Goal: Communication & Community: Answer question/provide support

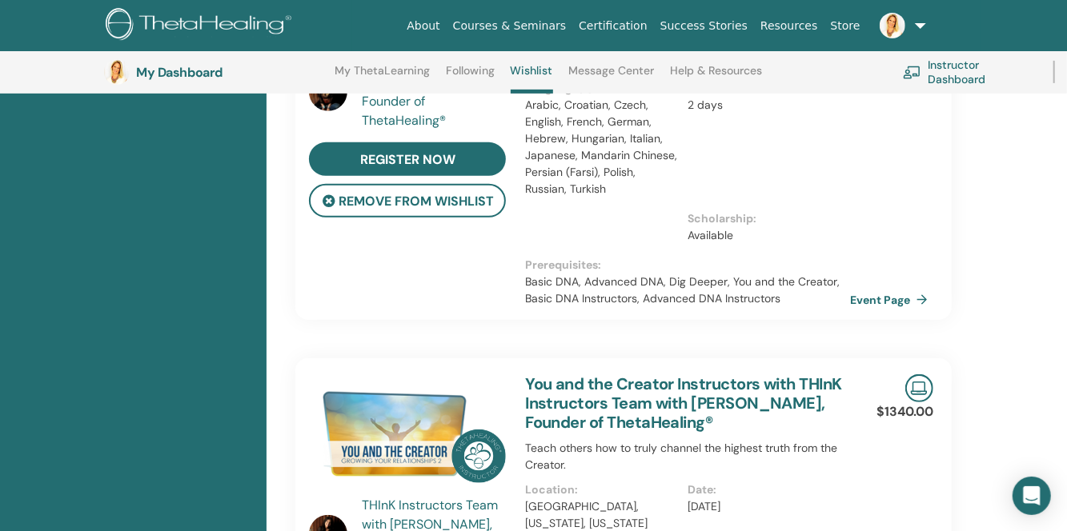
scroll to position [362, 0]
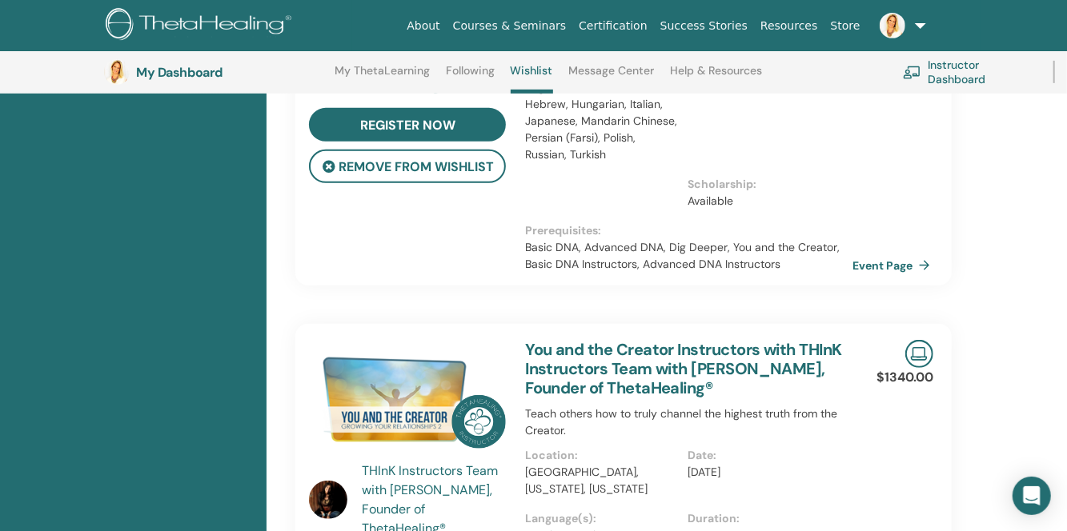
click at [892, 266] on link "Event Page" at bounding box center [894, 266] width 84 height 24
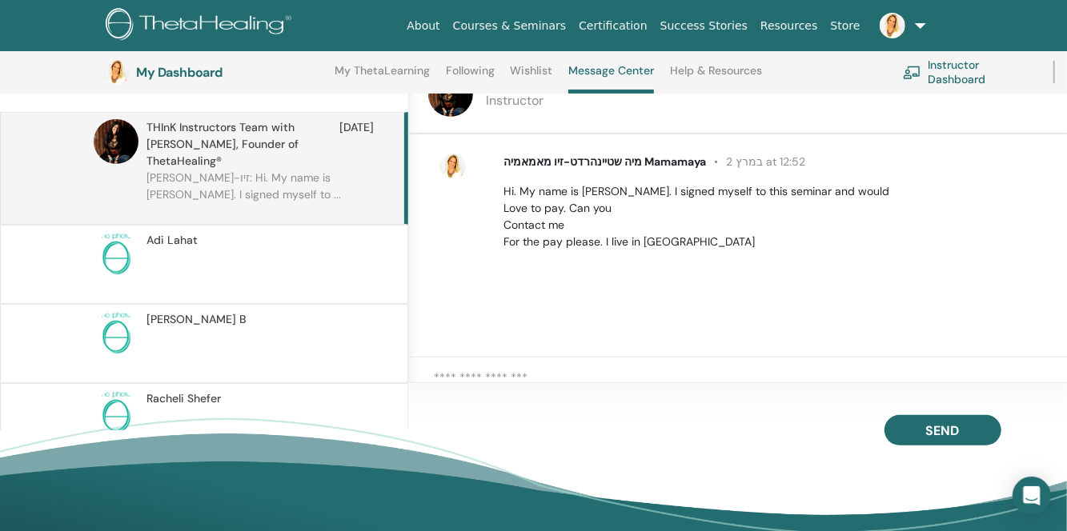
scroll to position [202, 0]
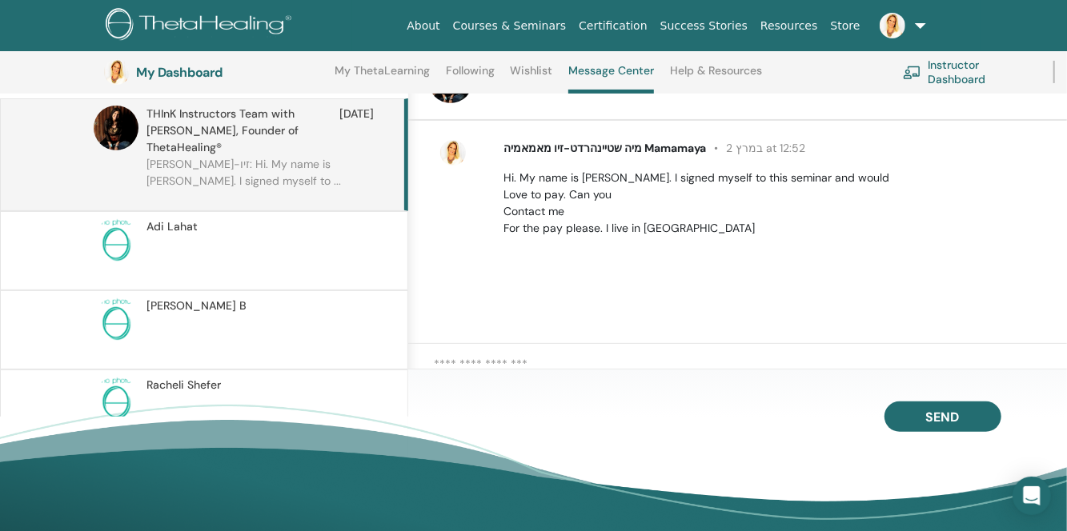
click at [689, 217] on p "Hi. My name is Maya. I signed myself to this seminar and would Love to pay. Can…" at bounding box center [776, 203] width 544 height 67
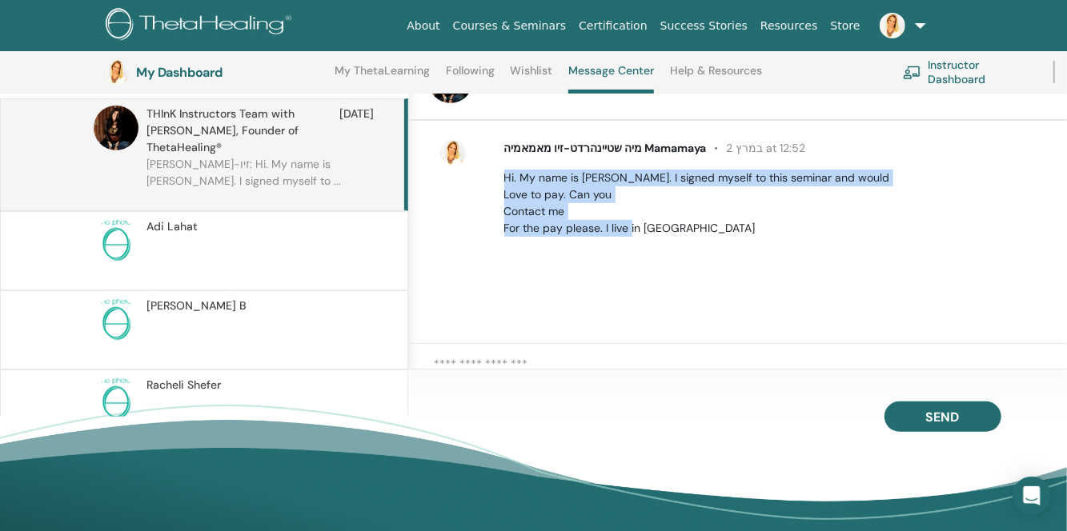
drag, startPoint x: 505, startPoint y: 175, endPoint x: 698, endPoint y: 244, distance: 204.8
click at [698, 244] on div "מיה שטיינהרדט-זיו מאמאמיה Mamamaya 2 במרץ at 12:52 Hi. My name is Maya. I signe…" at bounding box center [737, 232] width 659 height 223
copy p "Hi. My name is Maya. I signed myself to this seminar and would Love to pay. Can…"
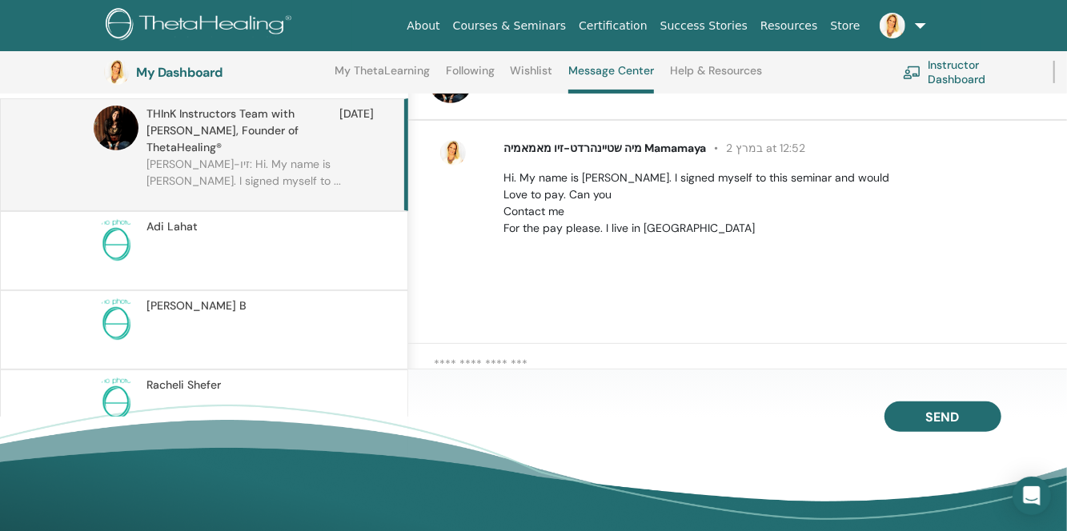
click at [730, 359] on textarea at bounding box center [750, 370] width 633 height 30
paste textarea "**********"
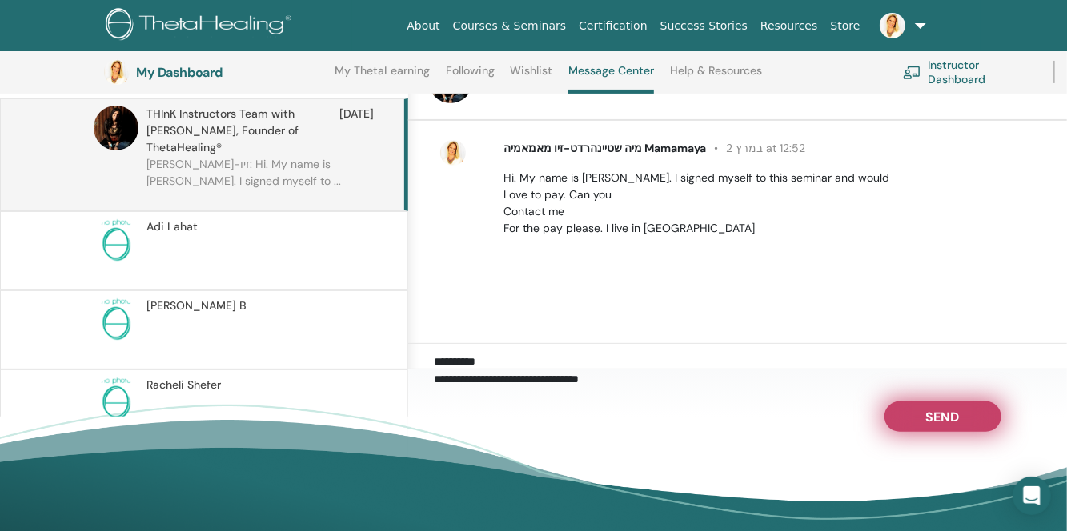
type textarea "**********"
click at [966, 415] on button "Send" at bounding box center [942, 417] width 117 height 30
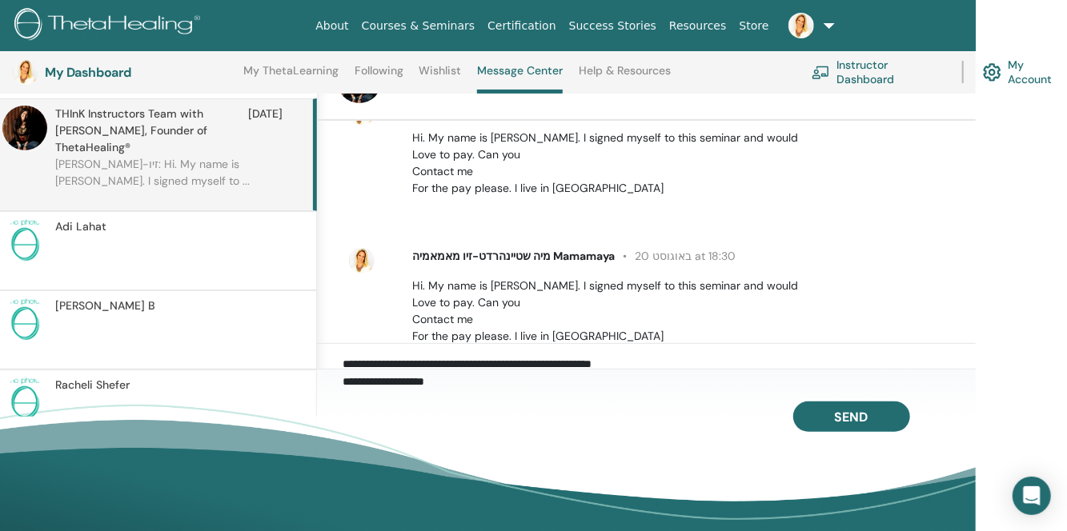
scroll to position [81, 0]
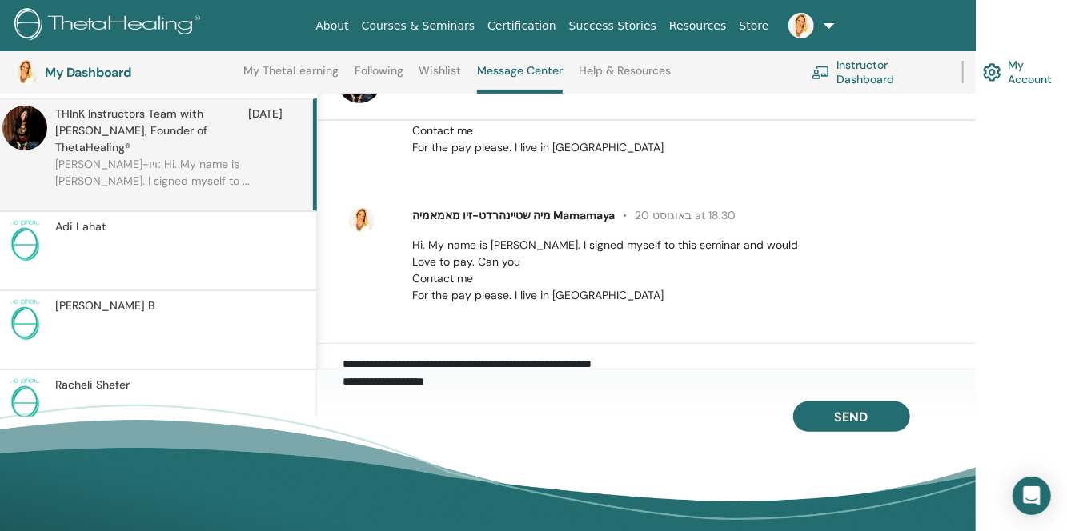
click at [873, 76] on link "Instructor Dashboard" at bounding box center [877, 71] width 131 height 35
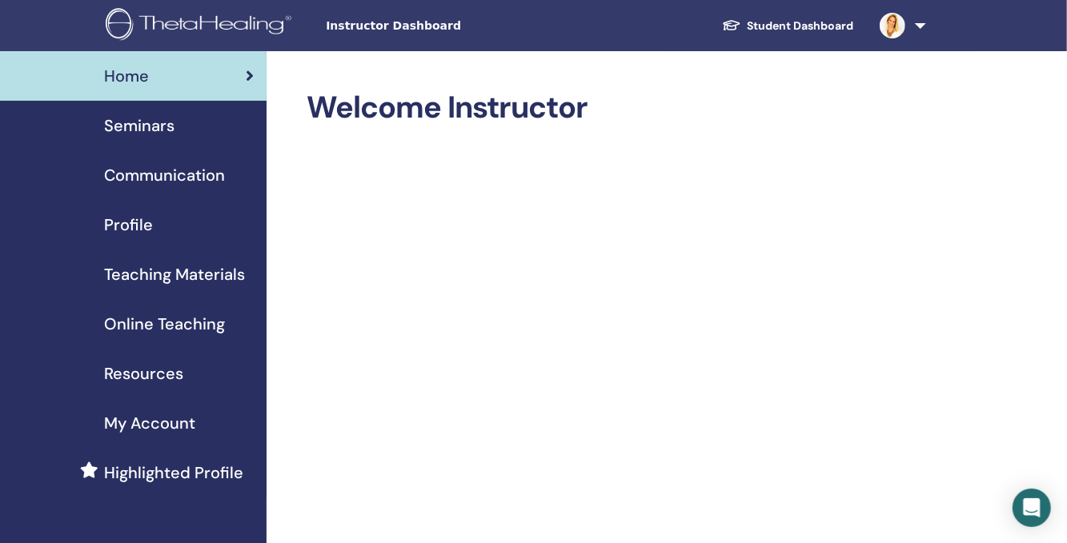
click at [139, 127] on span "Seminars" at bounding box center [139, 126] width 70 height 24
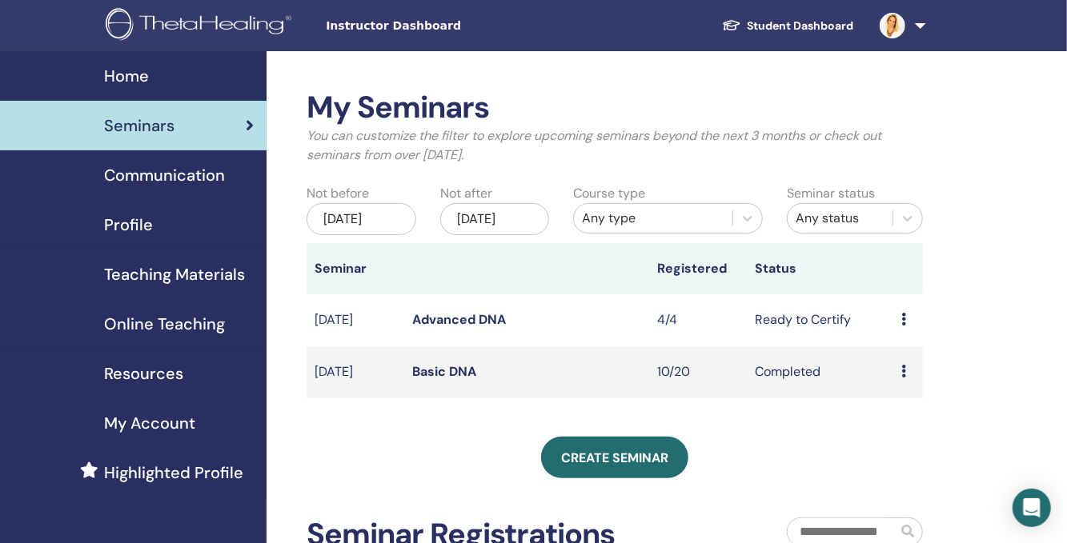
click at [119, 317] on span "Online Teaching" at bounding box center [164, 324] width 121 height 24
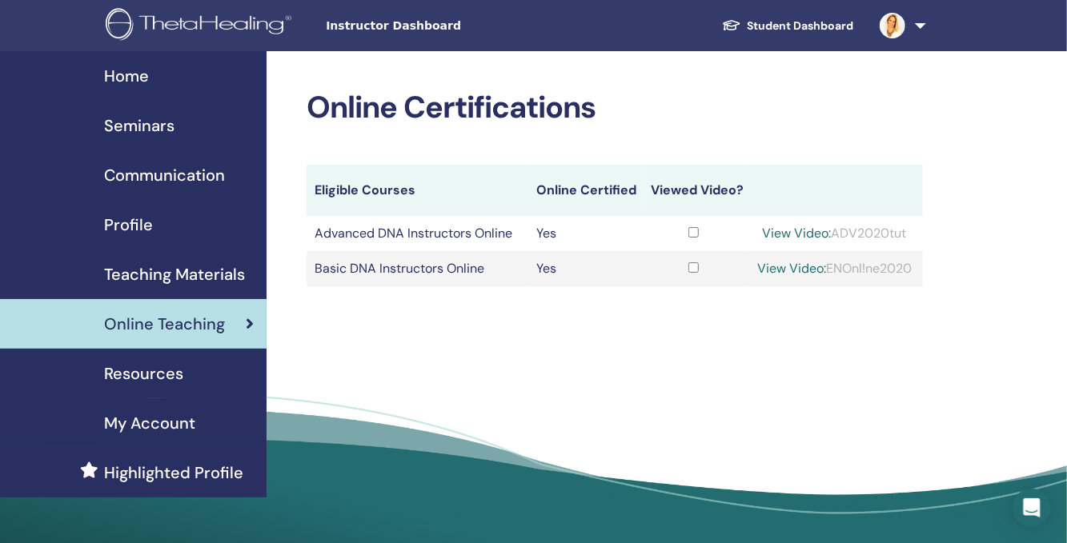
click at [144, 370] on span "Resources" at bounding box center [143, 374] width 79 height 24
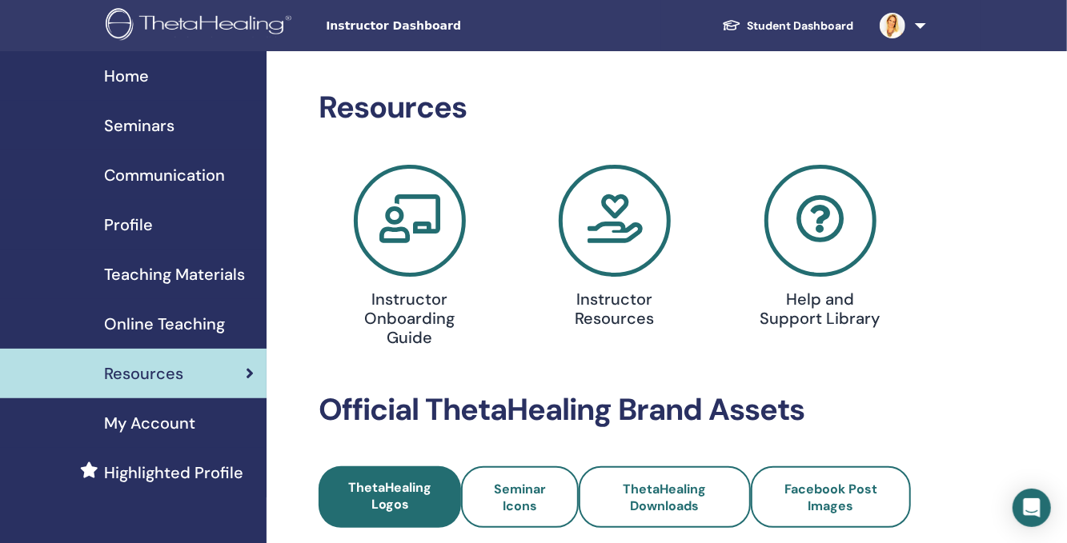
click at [116, 69] on span "Home" at bounding box center [126, 76] width 45 height 24
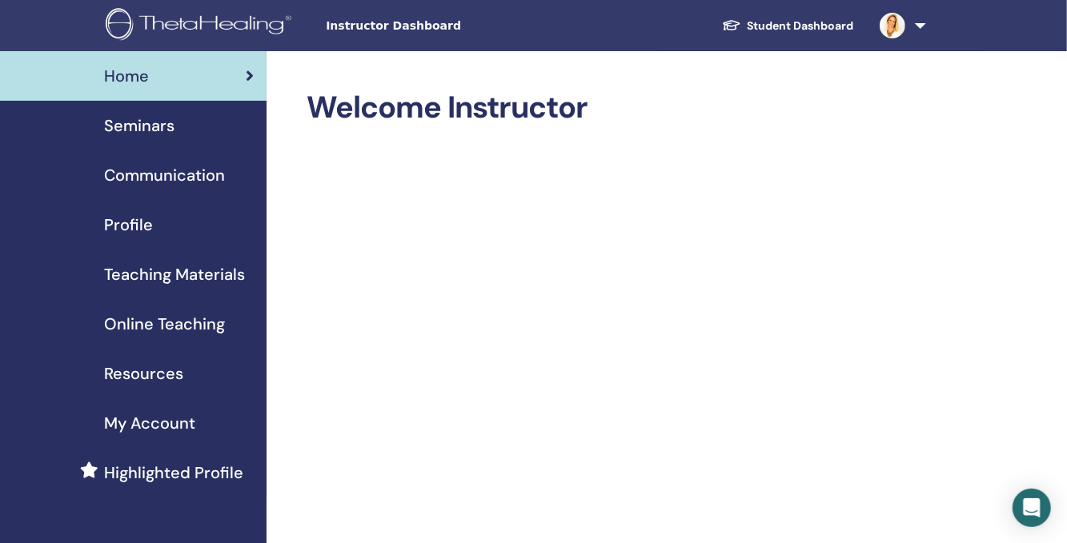
click at [842, 22] on link "Student Dashboard" at bounding box center [788, 26] width 158 height 30
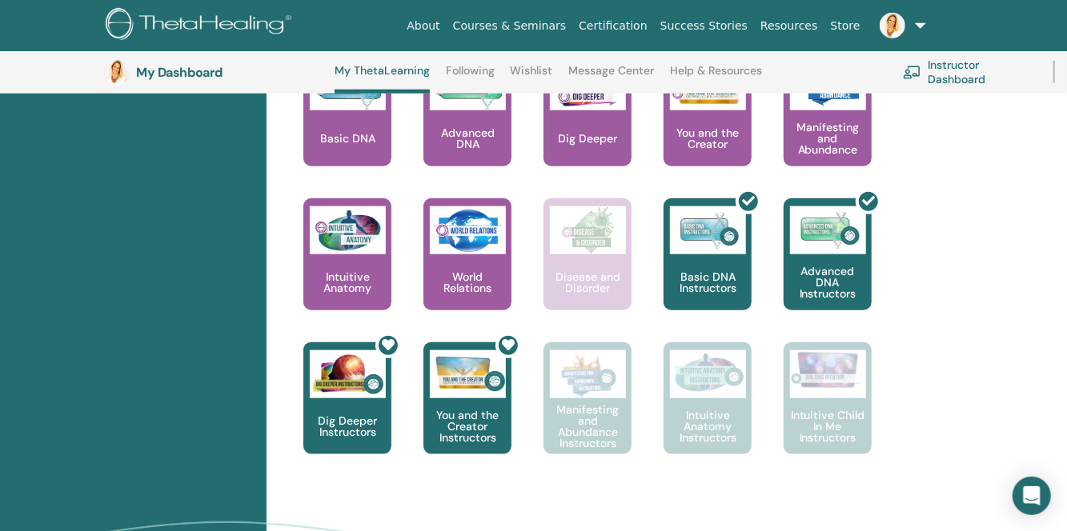
scroll to position [762, 0]
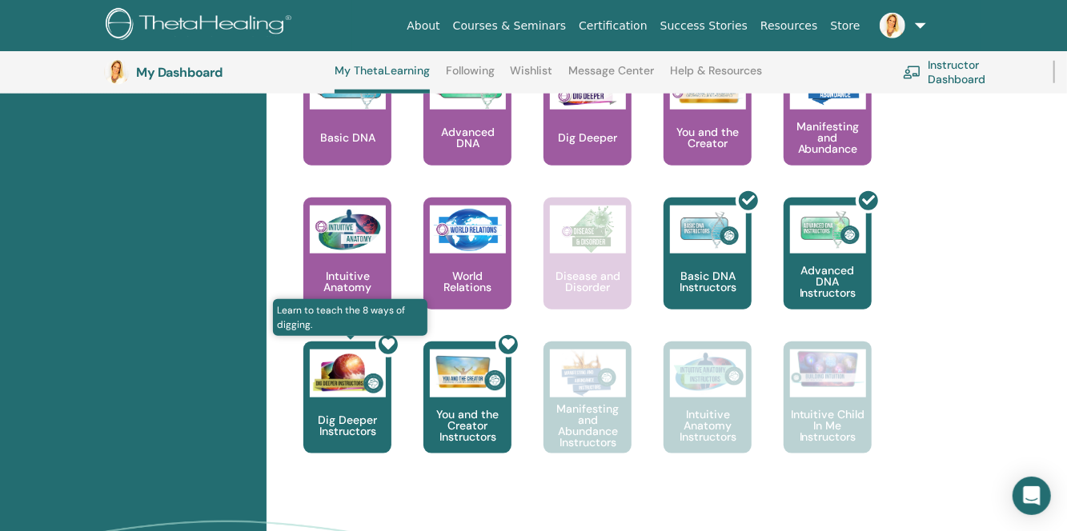
click at [334, 413] on div at bounding box center [357, 404] width 88 height 144
